Goal: Communication & Community: Answer question/provide support

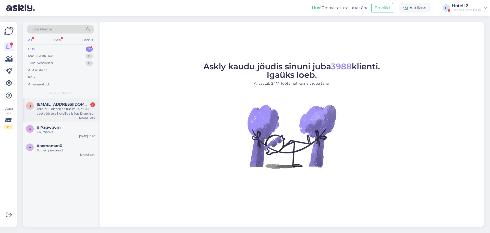
click at [77, 111] on div "Tere. Mul on selline küsimus, et kui veeta öö teie hotellis siis kas järgmisel …" at bounding box center [66, 110] width 58 height 9
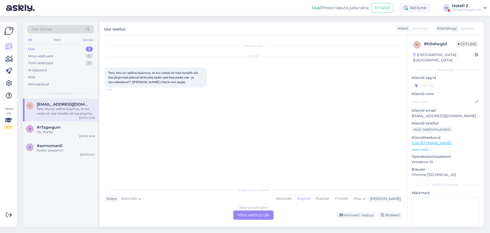
click at [254, 209] on div "Estonian to English" at bounding box center [253, 207] width 28 height 5
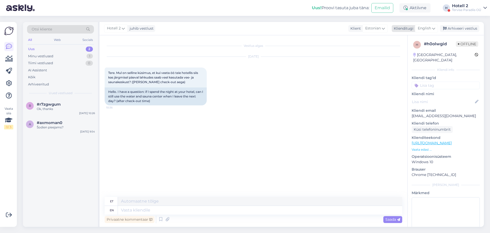
click at [438, 31] on div "English" at bounding box center [426, 28] width 23 height 8
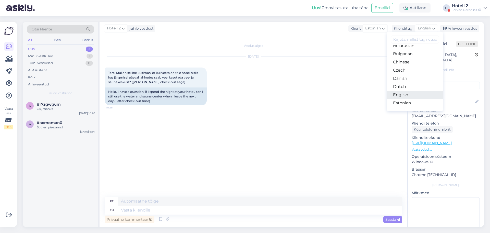
scroll to position [26, 0]
click at [413, 90] on link "Estonian" at bounding box center [415, 91] width 56 height 8
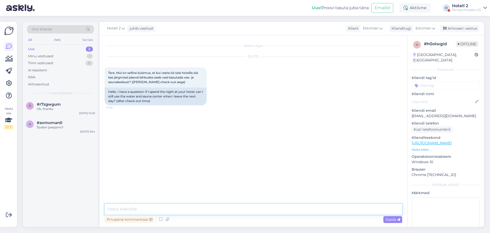
click at [219, 212] on textarea at bounding box center [254, 208] width 298 height 11
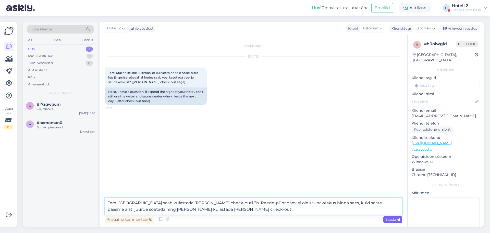
type textarea "Tere! [GEOGRAPHIC_DATA] saab külastada [PERSON_NAME] check-outi 3h. Reede-pühap…"
click at [391, 218] on span "Saada" at bounding box center [393, 219] width 15 height 5
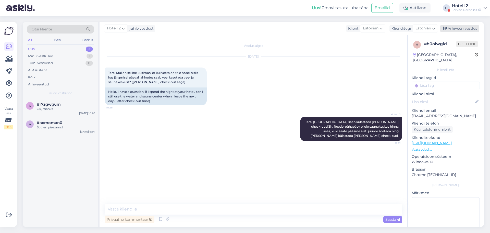
click at [466, 25] on div "Arhiveeri vestlus" at bounding box center [459, 28] width 39 height 7
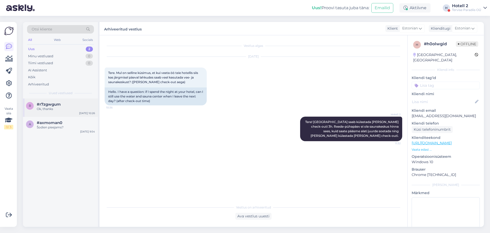
click at [64, 102] on div "#r7zgwgum" at bounding box center [66, 104] width 58 height 5
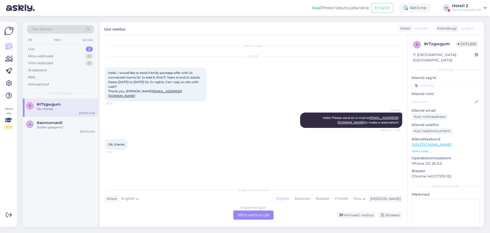
click at [254, 215] on div "English to English Võta vestlus üle" at bounding box center [253, 214] width 40 height 9
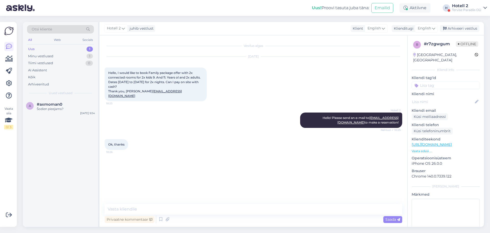
click at [463, 25] on div "Hotell 2 juhib vestlust Klient English Klienditugi English Arabic Belarusian Bu…" at bounding box center [292, 28] width 385 height 13
click at [463, 26] on div "Arhiveeri vestlus" at bounding box center [459, 28] width 39 height 7
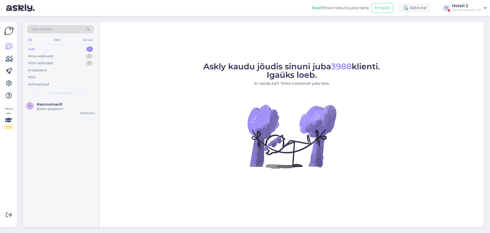
click at [67, 50] on div "Uus 1" at bounding box center [60, 48] width 67 height 7
click at [87, 102] on div "#axmoman0" at bounding box center [66, 104] width 58 height 5
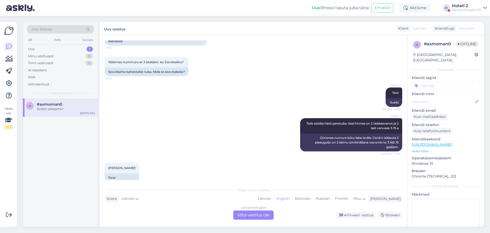
scroll to position [115, 0]
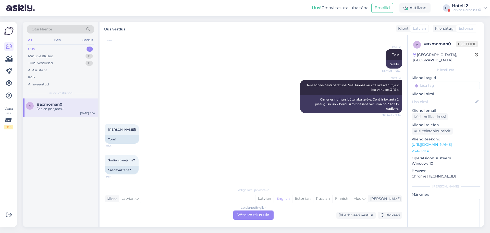
click at [267, 215] on div "Latvian to English Võta vestlus üle" at bounding box center [253, 214] width 40 height 9
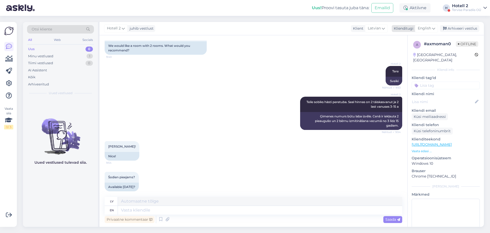
click at [432, 26] on div "English" at bounding box center [426, 28] width 23 height 8
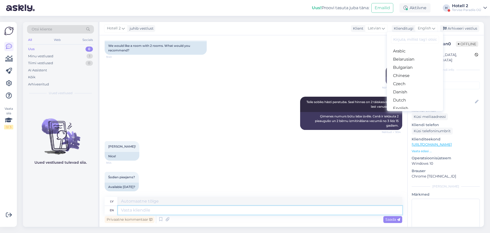
click at [227, 210] on textarea at bounding box center [260, 210] width 284 height 9
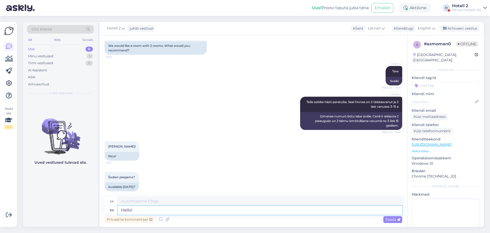
type textarea "Hello!"
type textarea "Sveiki!"
type textarea "H"
type textarea "Please"
type textarea "Lūdzu"
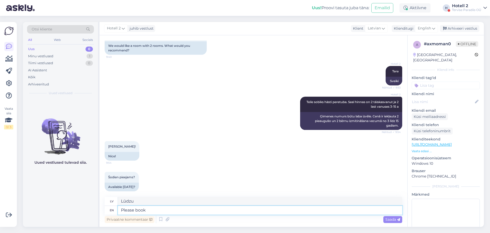
type textarea "Please book o"
type textarea "Lūdzu, rezervējiet"
type textarea "Please book on our w"
type textarea "Lūdzu, rezervējiet mūsu"
type textarea "Please book on our website"
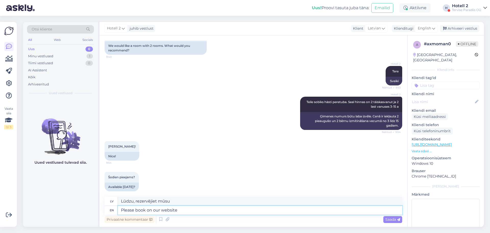
type textarea "Lūdzu, rezervējiet mūsu mājaslapā"
type textarea "Please book on our website"
type textarea "Lūdzu, rezervējiet mūsu tīmekļa vietnē"
paste textarea "https://terviseparadiis.ee/broneeri/#!/accommodation/packages"
type textarea "Please book on our website https://terviseparadiis.ee/broneeri/#!/accommodation…"
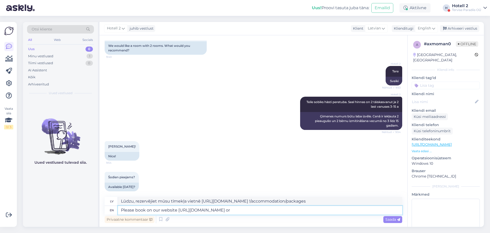
type textarea "Lūdzu, rezervējiet mūsu tīmekļa vietnē https://terviseparadiis.ee/broneeri/# !/…"
type textarea "Please book on our website https://terviseparadiis.ee/broneeri/#!/accommodation…"
type textarea "Lūdzu, rezervējiet mūsu tīmekļa vietnē https://terviseparadiis.ee/broneeri/# !/…"
type textarea "Please book on our website https://terviseparadiis.ee/broneeri/#!/accommodation…"
type textarea "Lūdzu, rezervējiet mūsu tīmekļa vietnē https://terviseparadiis.ee/broneeri/# !/…"
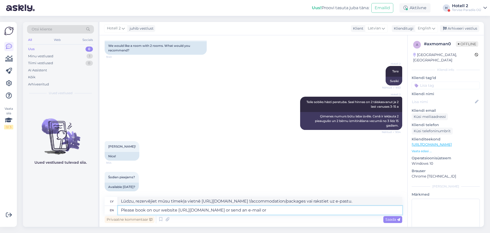
type textarea "Please book on our website https://terviseparadiis.ee/broneeri/#!/accommodation…"
type textarea "Lūdzu, rezervējiet mūsu tīmekļa vietnē https://terviseparadiis.ee/broneeri/# !/…"
type textarea "Please book on our website https://terviseparadiis.ee/broneeri/#!/accommodation…"
type textarea "Lūdzu, rezervējiet mūsu tīmekļa vietnē https://terviseparadiis.ee/broneeri/# !/…"
type textarea "Please book on our website https://terviseparadiis.ee/broneeri/#!/accommodation…"
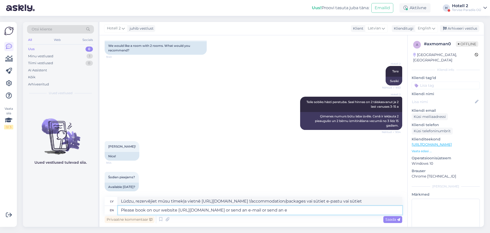
type textarea "Lūdzu, rezervējiet mūsu tīmekļa vietnē https://terviseparadiis.ee/broneeri/# !/…"
type textarea "Please book on our website https://terviseparadiis.ee/broneeri/#!/accommodation…"
type textarea "Lūdzu, rezervējiet mūsu tīmekļa vietnē https://terviseparadiis.ee/broneeri/# !/…"
type textarea "Please book on our website https://terviseparadiis.ee/broneeri/#!/accommodation…"
type textarea "Lūdzu, rezervējiet mūsu tīmekļa vietnē https://terviseparadiis.ee/broneeri/# !/…"
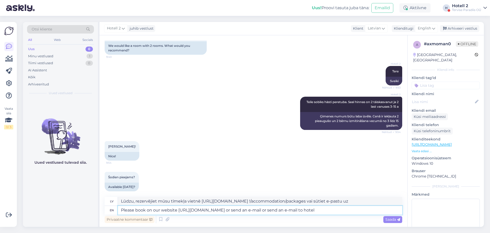
type textarea "Please book on our website https://terviseparadiis.ee/broneeri/#!/accommodation…"
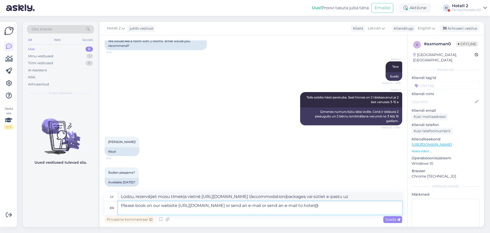
type textarea "Lūdzu, rezervējiet mūsu tīmekļa vietnē https://terviseparadiis.ee/broneeri/# !/…"
type textarea "Please book on our website https://terviseparadiis.ee/broneeri/#!/accommodation…"
type textarea "Lūdzu, rezervējiet mūsu tīmekļa vietnē https://terviseparadiis.ee/broneeri/# !/…"
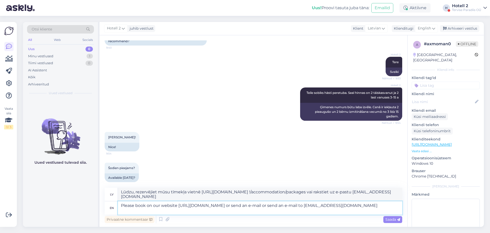
click at [129, 210] on textarea "Please book on our website https://terviseparadiis.ee/broneeri/#!/accommodation…" at bounding box center [260, 207] width 284 height 13
type textarea "Please book on our website https://terviseparadiis.ee/broneeri/#!/accommodation…"
type textarea "Lūdzu, rezervējiet mūsu tīmekļa vietnē https://terviseparadiis.ee/broneeri/# !/…"
drag, startPoint x: 380, startPoint y: 205, endPoint x: 355, endPoint y: 202, distance: 25.4
click at [356, 203] on textarea "Please book on our website https://terviseparadiis.ee/broneeri/#!/accommodation…" at bounding box center [260, 207] width 284 height 13
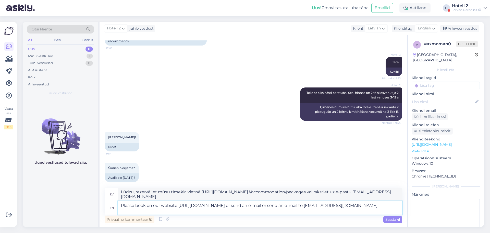
drag, startPoint x: 355, startPoint y: 202, endPoint x: 348, endPoint y: 203, distance: 7.4
click at [348, 203] on textarea "Please book on our website https://terviseparadiis.ee/broneeri/#!/accommodation…" at bounding box center [260, 207] width 284 height 13
type textarea "Please book on our website https://terviseparadiis.ee/broneeri/#!/accommodation…"
type textarea "Lūdzu, rezervējiet mūsu tīmekļa vietnē https://terviseparadiis.ee/broneeri/# !/…"
drag, startPoint x: 374, startPoint y: 205, endPoint x: 347, endPoint y: 206, distance: 27.3
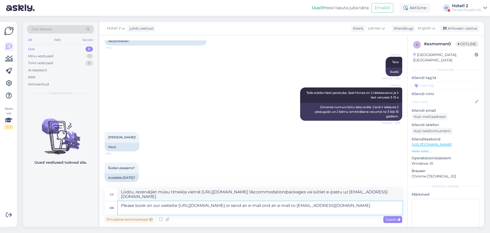
click at [347, 206] on textarea "Please book on our website https://terviseparadiis.ee/broneeri/#!/accommodation…" at bounding box center [260, 207] width 284 height 13
type textarea "Please book on our website https://terviseparadiis.ee/broneeri/#!/accommodation…"
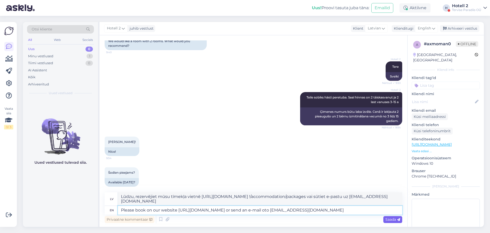
type textarea "Lūdzu, rezervējiet mūsu tīmekļa vietnē https://terviseparadiis.ee/broneeri/# !/…"
type textarea "Please book on our website https://terviseparadiis.ee/broneeri/#!/accommodation…"
click at [392, 220] on span "Saada" at bounding box center [393, 219] width 15 height 5
type textarea "Lūdzu, rezervējiet mūsu tīmekļa vietnē https://terviseparadiis.ee/broneeri/# !/…"
drag, startPoint x: 397, startPoint y: 217, endPoint x: 402, endPoint y: 212, distance: 7.6
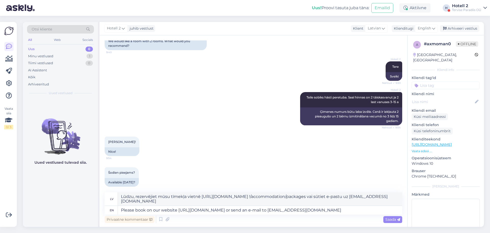
click at [396, 217] on span "Saada" at bounding box center [393, 219] width 15 height 5
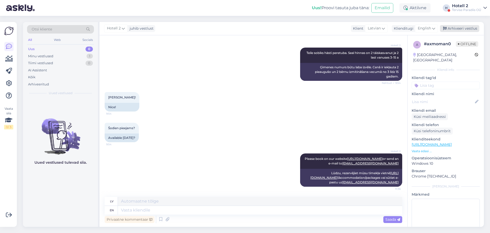
click at [454, 28] on div "Arhiveeri vestlus" at bounding box center [459, 28] width 39 height 7
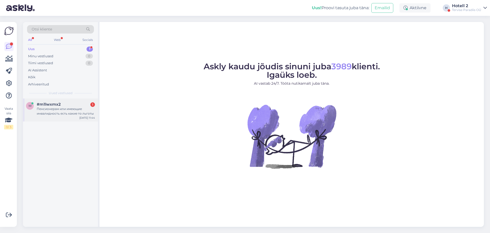
click at [76, 109] on div "Пенсионерам или имеющие инвалидность есть какие то льготы" at bounding box center [66, 110] width 58 height 9
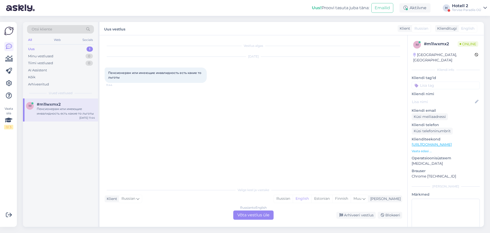
click at [265, 215] on div "Russian to English Võta vestlus üle" at bounding box center [253, 214] width 40 height 9
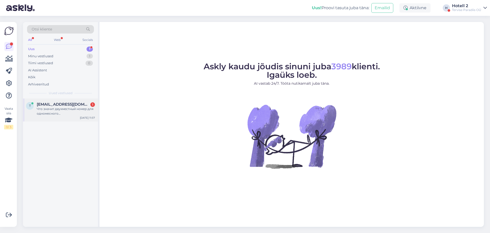
click at [92, 113] on div "Что значит двухместный номер для одномесного размещения.Поясните.Мы можем вьеха…" at bounding box center [66, 110] width 58 height 9
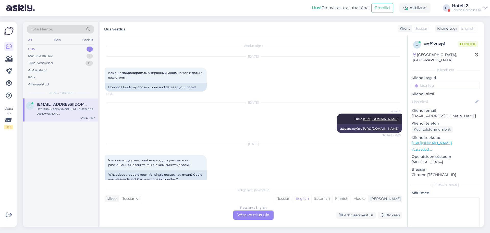
scroll to position [9, 0]
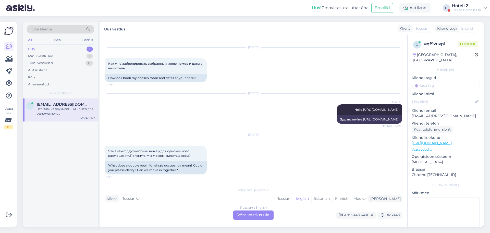
click at [257, 210] on div "Russian to English Võta vestlus üle" at bounding box center [253, 214] width 40 height 9
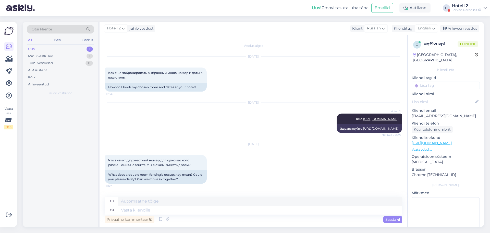
scroll to position [0, 0]
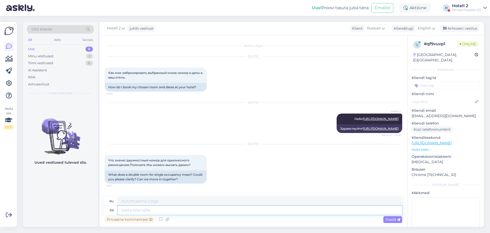
click at [261, 212] on textarea at bounding box center [260, 210] width 284 height 9
type textarea "You ca"
type textarea "Ты"
type textarea "You can b"
type textarea "Ты можешь"
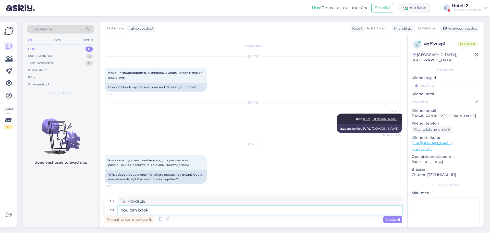
type textarea "You can book"
type textarea "Вы можете забронировать"
type textarea "You can book a double ro"
type textarea "Вы можете забронировать двухместный номер"
type textarea "You can book a double room for o"
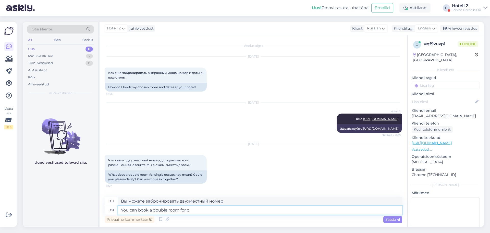
type textarea "Вы можете забронировать двухместный номер за"
type textarea "You can book a double room for only o"
type textarea "Вы можете забронировать двухместный номер всего за"
type textarea "You can book a double room for only one"
type textarea "Вы можете забронировать двухместный номер только для одного"
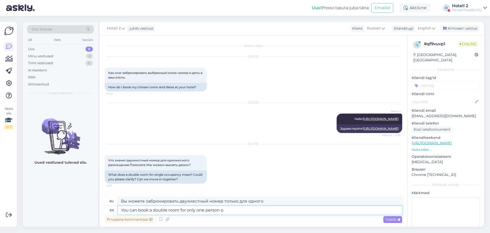
type textarea "You can book a double room for only one person oe"
type textarea "Вы можете забронировать двухместный номер только для одного человека."
type textarea "You can book a double room for only one person or t"
type textarea "Вы можете забронировать двухместный номер только для одного человека или"
type textarea "You can book a double room for only one person or two."
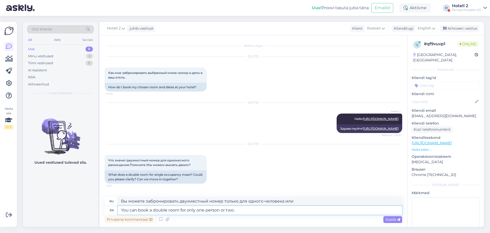
type textarea "Вы можете забронировать двухместный номер для одного или двух человек."
type textarea "You can book a double room for only one person or two. For one p"
type textarea "Вы можете забронировать двухместный номер для одного или двух человек. Для одно…"
type textarea "You can book a double room for only one person or two. For one person st"
type textarea "Вы можете забронировать двухместный номер для одного или двух человек. Для одно…"
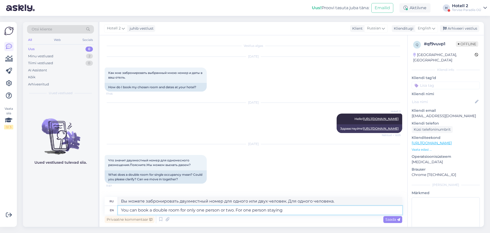
type textarea "You can book a double room for only one person or two. For one person staying"
type textarea "Вы можете забронировать двухместный номер для одного или двух человек. Для одно…"
type textarea "You can book a double room for only one person or two. For one person staying i…"
type textarea "Вы можете забронировать двухместный номер для одного или двух человек. Для одно…"
type textarea "You can book a double room for only one person or two. For one person staying i…"
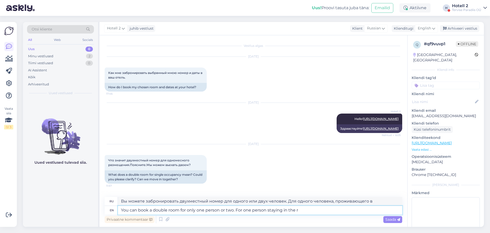
type textarea "Вы можете забронировать двухместный номер для одного или двух человек. Для одно…"
type textarea "You can book a double room for only one person or two. For one person staying i…"
type textarea "Вы можете забронировать двухместный номер для одного или двух человек. Для одно…"
drag, startPoint x: 310, startPoint y: 209, endPoint x: 237, endPoint y: 210, distance: 73.0
click at [237, 210] on textarea "You can book a double room for only one person or two. For one person staying i…" at bounding box center [260, 210] width 284 height 9
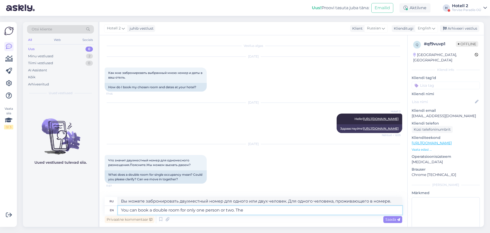
type textarea "You can book a double room for only one person or two. The"
type textarea "Вы можете забронировать двухместный номер для одного или двух человек."
type textarea "You can book a double room for only one person or two. The price is"
type textarea "Вы можете забронировать двухместный номер для одного или двух человек. Цена"
type textarea "You can book a double room for only one person or two. The price is"
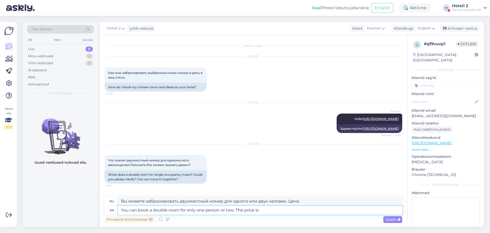
type textarea "Вы можете забронировать двухместный номер для одного или двух человек. Цена:"
type textarea "You can book a double room for only one person or two. The price is little"
type textarea "Вы можете забронировать двухместный номер для одного или двух человек. Цена нев…"
type textarea "You can book a double room for only one person or two. The price is little bit"
type textarea "Вы можете забронировать двухместный номер для одного или двух человек. Цена неб…"
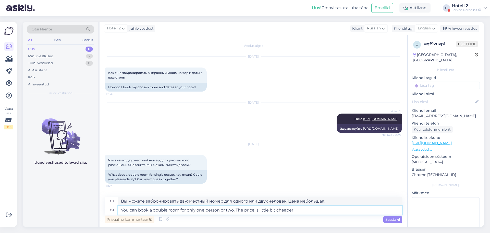
type textarea "You can book a double room for only one person or two. The price is little bit …"
type textarea "Вы можете забронировать двухместный номер для одного или двух человек. Цена буд…"
type textarea "You can book a double room for only one person or two. The price is little bit …"
type textarea "Вы можете забронировать двухместный номер для одного или двух человек. Цена буд…"
type textarea "You can book a double room for only one person or two. The price is little bit …"
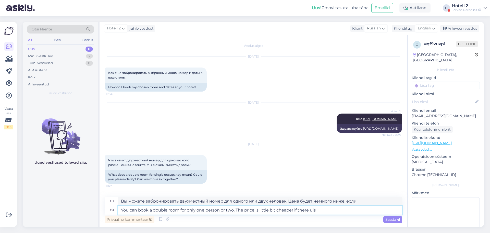
type textarea "Вы можете забронировать двухместный номер для одного или двух человек. Цена буд…"
type textarea "You can book a double room for only one person or two. The price is little bit …"
type textarea "Вы можете забронировать двухместный номер для одного или двух человек. Цена буд…"
type textarea "You can book a double room for only one person or two. The price is little bit …"
type textarea "Вы можете забронировать двухместный номер для одного или двух человек. Цена буд…"
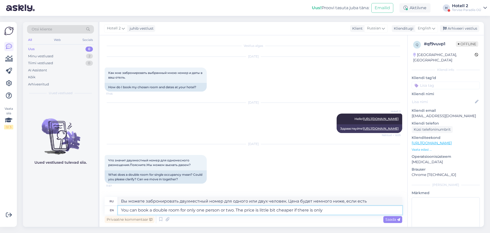
type textarea "You can book a double room for only one person or two. The price is little bit …"
type textarea "Вы можете забронировать двухместный номер для одного или двух человек. Цена буд…"
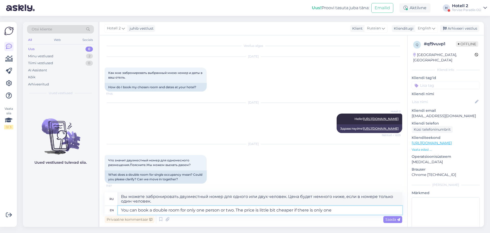
type textarea "You can book a double room for only one person or two. The price is little bit …"
type textarea "Вы можете забронировать двухместный номер для одного или двух человек. Цена буд…"
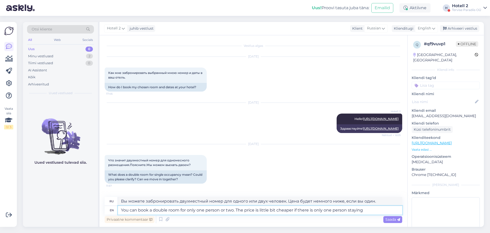
type textarea "You can book a double room for only one person or two. The price is little bit …"
type textarea "Вы можете забронировать двухместный номер для одного или двух человек. Цена буд…"
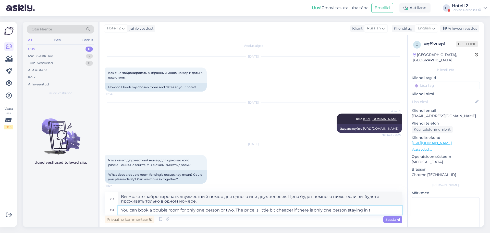
type textarea "You can book a double room for only one person or two. The price is little bit …"
type textarea "Вы можете забронировать двухместный номер для одного или двух человек. Цена буд…"
type textarea "You can book a double room for only one person or two. The price is little bit …"
drag, startPoint x: 392, startPoint y: 218, endPoint x: 395, endPoint y: 212, distance: 6.9
click at [393, 217] on span "Saada" at bounding box center [393, 219] width 15 height 5
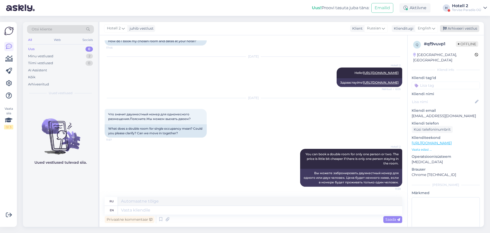
click at [465, 30] on div "Arhiveeri vestlus" at bounding box center [459, 28] width 39 height 7
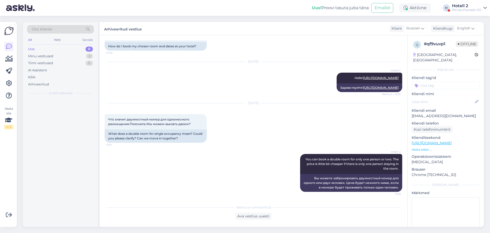
scroll to position [41, 0]
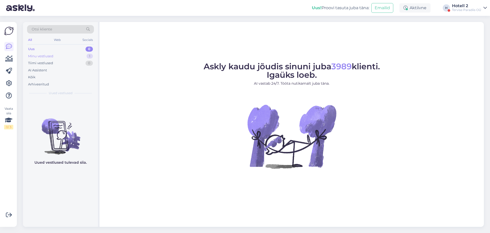
click at [79, 54] on div "Minu vestlused 1" at bounding box center [60, 56] width 67 height 7
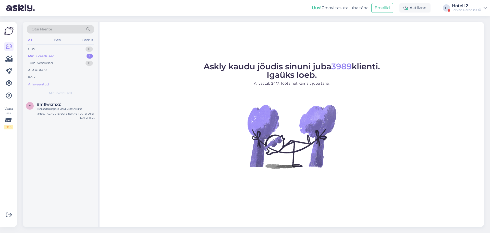
click at [79, 86] on div "Arhiveeritud" at bounding box center [60, 84] width 67 height 7
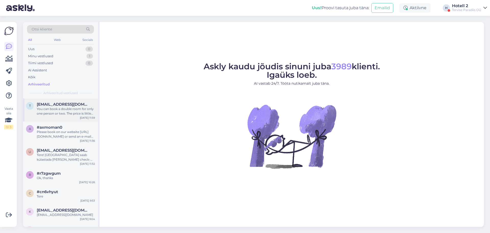
click at [85, 108] on div "You can book a double room for only one person or two. The price is little bit …" at bounding box center [66, 110] width 58 height 9
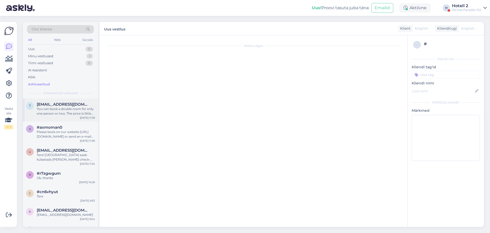
scroll to position [41, 0]
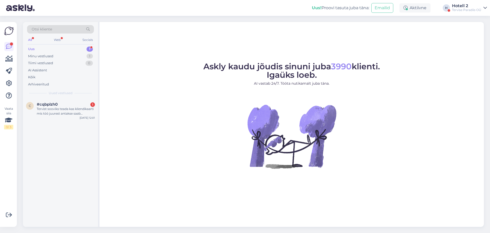
click at [85, 121] on div "c #cqbplzh0 1 Tervist sooviks teada kas kliendikaarti mis töö juurest antakse s…" at bounding box center [60, 162] width 75 height 128
click at [87, 111] on div "Tervist sooviks teada kas kliendikaarti mis töö juurest antakse saab kasutada p…" at bounding box center [66, 110] width 58 height 9
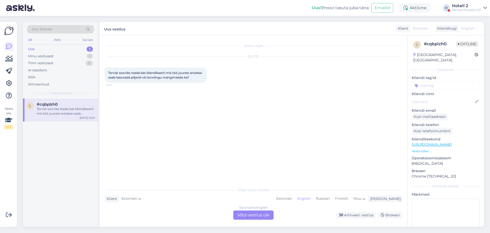
click at [65, 51] on div "Uus 1" at bounding box center [60, 48] width 67 height 7
click at [70, 59] on div "Tiimi vestlused 0" at bounding box center [60, 62] width 67 height 7
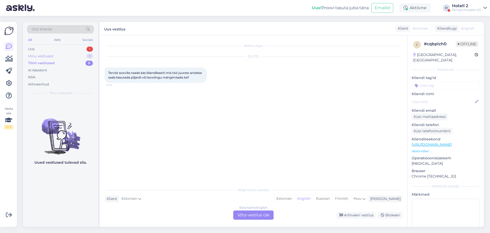
click at [70, 56] on div "Minu vestlused 1" at bounding box center [60, 56] width 67 height 7
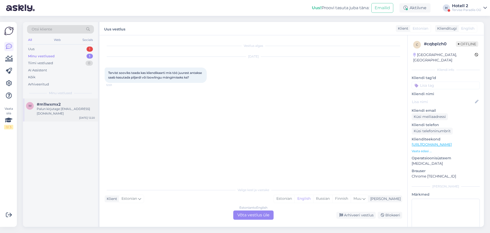
click at [76, 113] on div "m #m1lwxmx2 Palun kirjutage veekeskus@spa.ee Sep 27 12:20" at bounding box center [60, 109] width 75 height 23
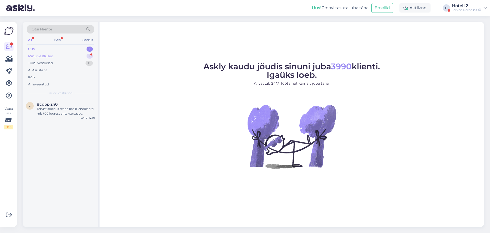
click at [88, 59] on div "Minu vestlused 1" at bounding box center [60, 56] width 67 height 7
click at [81, 114] on div "2 взрослых и ребёнок не полных8 лет на 5 дней с лечением сколько будет стоит" at bounding box center [66, 110] width 58 height 9
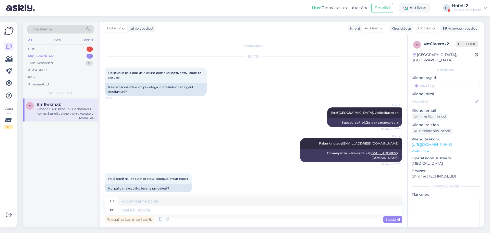
scroll to position [41, 0]
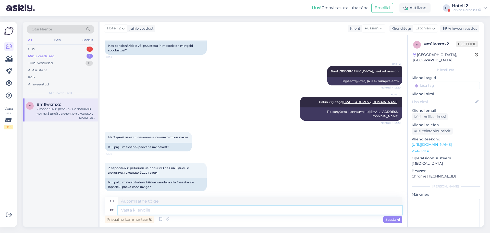
click at [194, 206] on textarea at bounding box center [260, 210] width 284 height 9
type textarea "Hind"
type textarea "Цена"
type textarea "Hind sõltub k"
type textarea "Цена зависит"
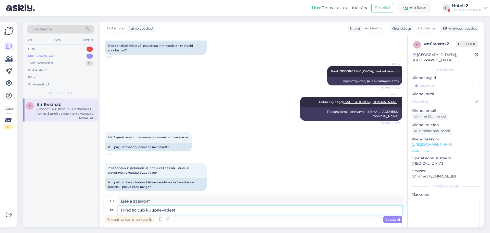
type textarea "Hind sõltub kuupäevadest."
type textarea "Цена зависит от дат."
type textarea "Hind sõltub kuupäevadest. [GEOGRAPHIC_DATA]"
type textarea "Цена зависит от дат. Для лучшего"
type textarea "Hind sõltub kuupäevadest. Paremaks ülevaateks p"
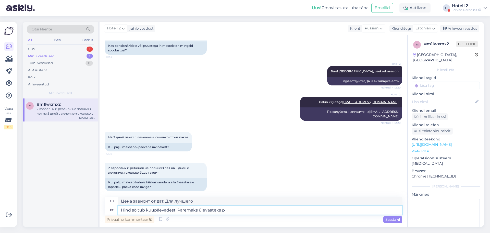
type textarea "Цена зависит от дат. Для более подробного ознакомления"
type textarea "Hind sõltub kuupäevadest. Paremaks ülevaateks palume k"
type textarea "Цена зависит от дат. Для более подробного ознакомления, пожалуйста,"
type textarea "Hind sõltub kuupäevadest. Paremaks ülevaateks palume saata"
type textarea "Цена зависит от дат. Для более подробного ознакомления отправьте"
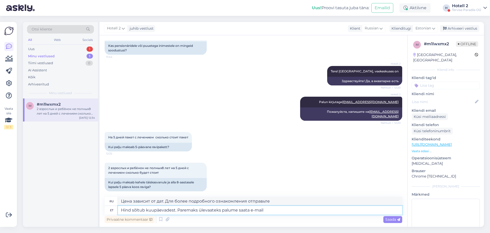
type textarea "Hind sõltub kuupäevadest. Paremaks ülevaateks palume saata e-mail"
type textarea "Цена зависит от дат. Для более подробного ознакомления, пожалуйста, напишите на…"
type textarea "Hind sõltub kuupäevadest. Paremaks ülevaateks palume saata e-mail [EMAIL_ADDRES…"
type textarea "Цена зависит от даты. Для более подробной информации, пожалуйста, напишите [EMA…"
type textarea "Hind sõltub kuupäevadest. Paremaks ülevaateks palume saata e-mail [EMAIL_ADDRES…"
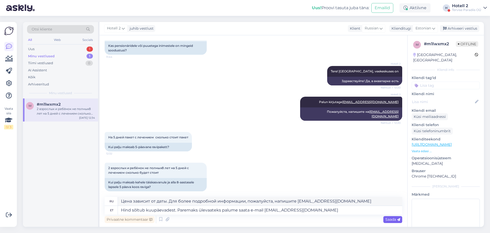
click at [399, 221] on icon at bounding box center [398, 219] width 3 height 3
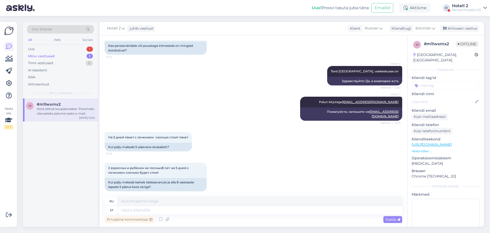
scroll to position [81, 0]
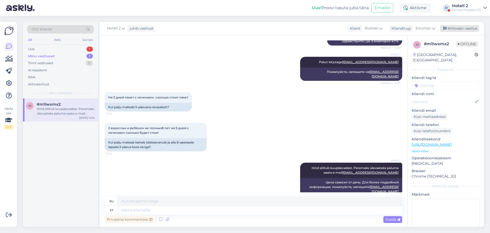
click at [465, 29] on div "Arhiveeri vestlus" at bounding box center [459, 28] width 39 height 7
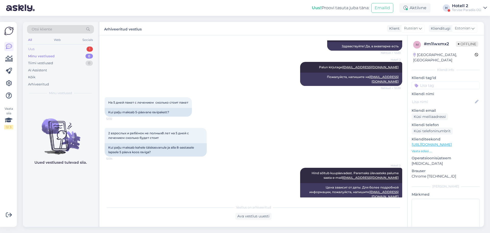
click at [91, 48] on div "1" at bounding box center [90, 48] width 6 height 5
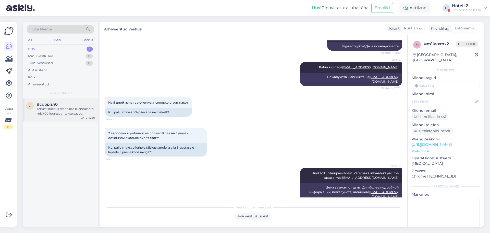
click at [87, 114] on div "Tervist sooviks teada kas kliendikaarti mis töö juurest antakse saab kasutada p…" at bounding box center [66, 110] width 58 height 9
